Goal: Navigation & Orientation: Find specific page/section

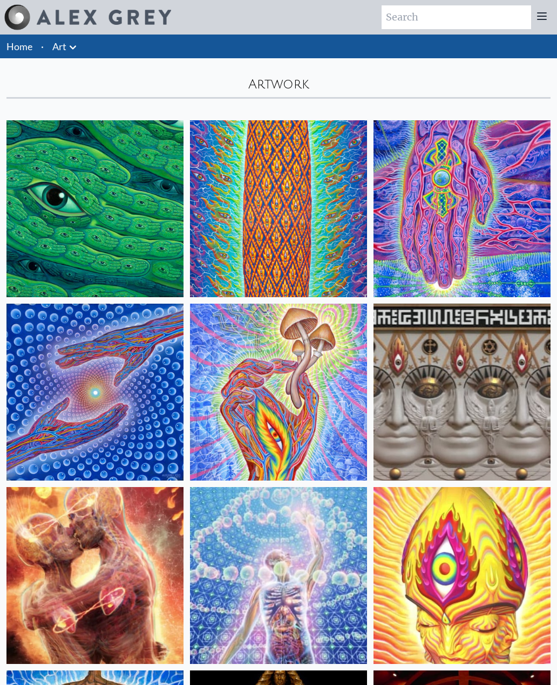
click at [113, 18] on img at bounding box center [104, 17] width 134 height 15
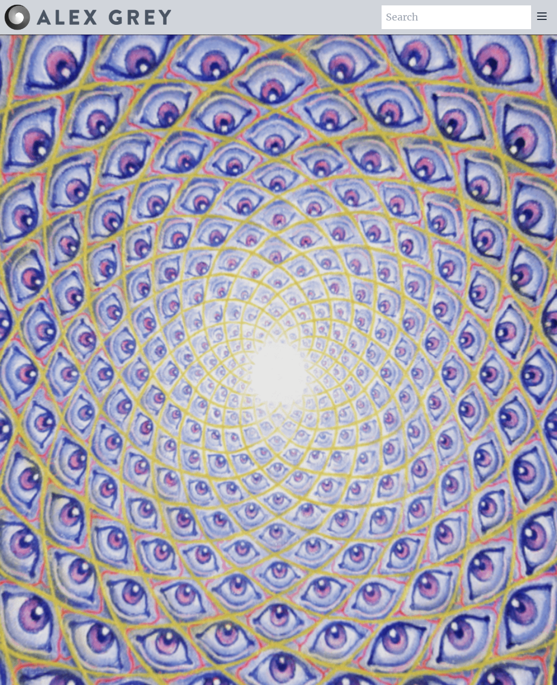
click at [544, 10] on icon at bounding box center [541, 16] width 13 height 13
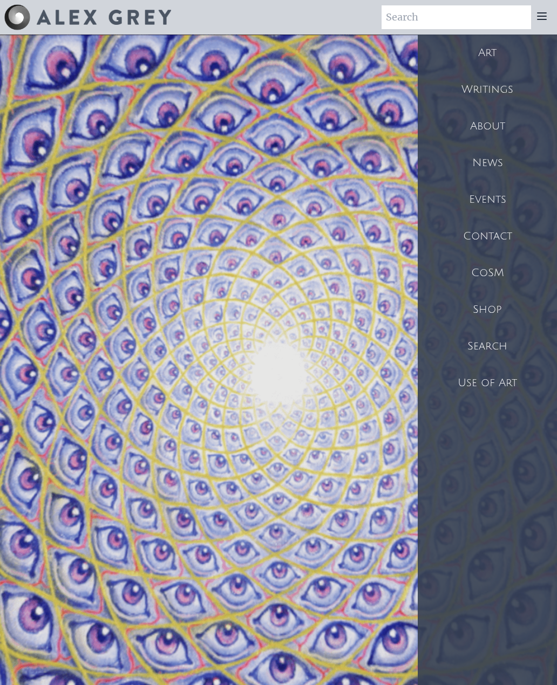
click at [510, 310] on div "Shop" at bounding box center [487, 309] width 139 height 37
click at [494, 310] on div "Shop" at bounding box center [487, 309] width 139 height 37
click at [491, 316] on div "Shop" at bounding box center [487, 309] width 139 height 37
